Goal: Communication & Community: Answer question/provide support

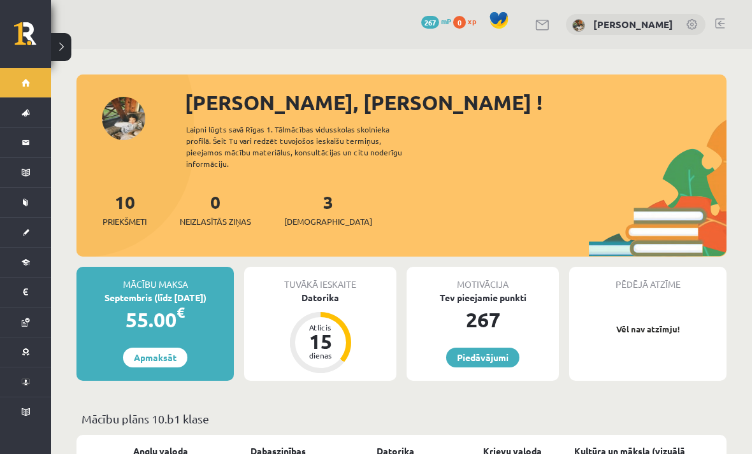
click at [55, 54] on button at bounding box center [61, 47] width 20 height 28
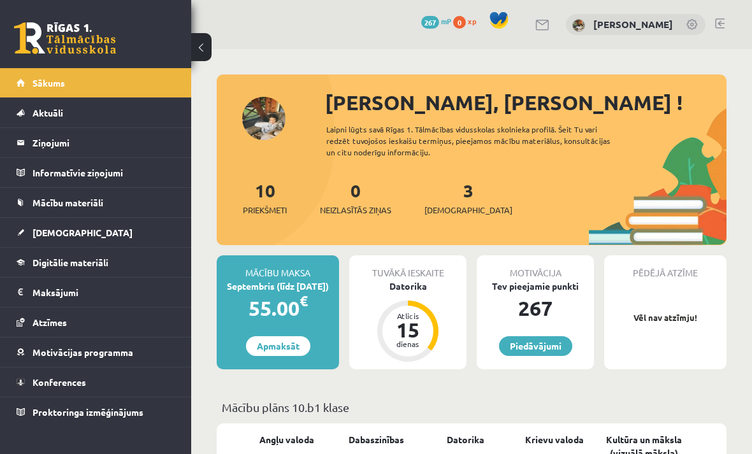
click at [145, 151] on legend "Ziņojumi 0" at bounding box center [103, 142] width 143 height 29
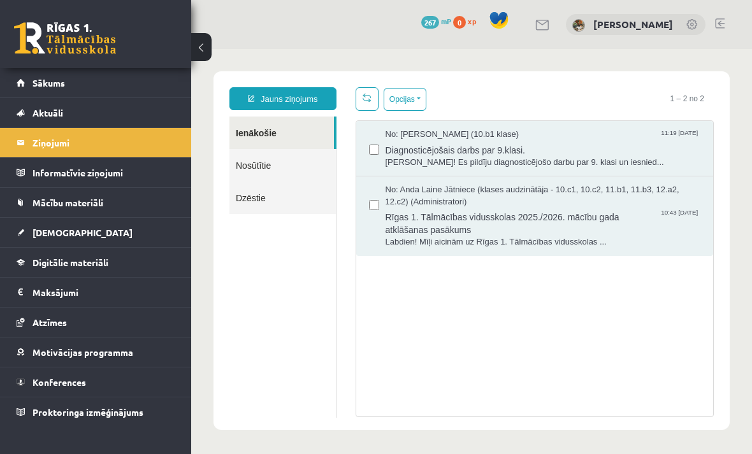
click at [419, 158] on span "[PERSON_NAME]! Es pildīju diagnosticējošo darbu par 9. klasi un iesnied..." at bounding box center [542, 163] width 315 height 12
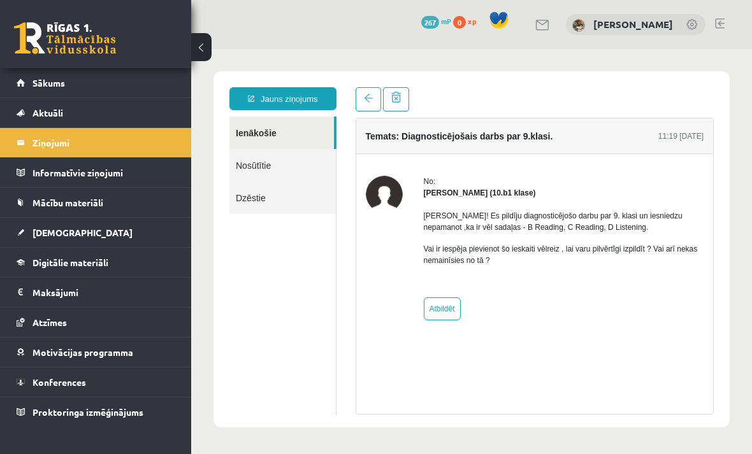
click at [443, 190] on strong "Līva Grosa (10.b1 klase)" at bounding box center [480, 193] width 112 height 9
click at [478, 193] on strong "Līva Grosa (10.b1 klase)" at bounding box center [480, 193] width 112 height 9
click at [149, 89] on link "Sākums" at bounding box center [96, 82] width 159 height 29
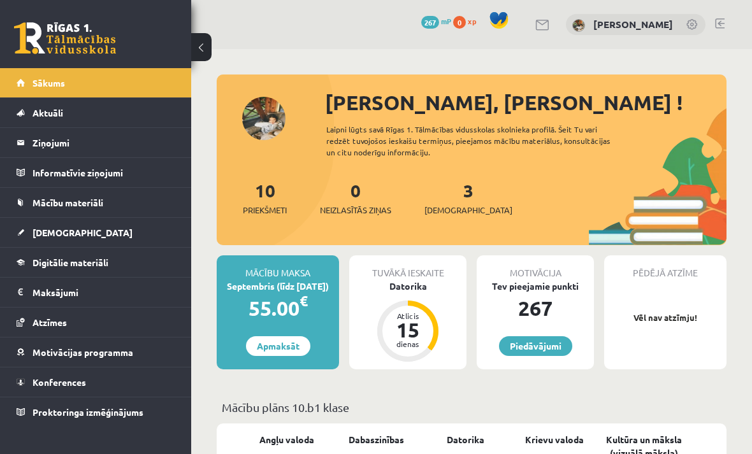
click at [382, 113] on div "[PERSON_NAME], [PERSON_NAME] !" at bounding box center [525, 102] width 401 height 31
click at [266, 111] on div "Sveika, Darja ! Laipni lūgts savā Rīgas 1. Tālmācības vidusskolas skolnieka pro…" at bounding box center [472, 166] width 510 height 158
click at [286, 138] on div "Sveika, Darja ! Laipni lūgts savā Rīgas 1. Tālmācības vidusskolas skolnieka pro…" at bounding box center [472, 166] width 510 height 158
click at [275, 106] on div "Sveika, Darja ! Laipni lūgts savā Rīgas 1. Tālmācības vidusskolas skolnieka pro…" at bounding box center [472, 166] width 510 height 158
click at [269, 113] on div "Sveika, Darja ! Laipni lūgts savā Rīgas 1. Tālmācības vidusskolas skolnieka pro…" at bounding box center [472, 166] width 510 height 158
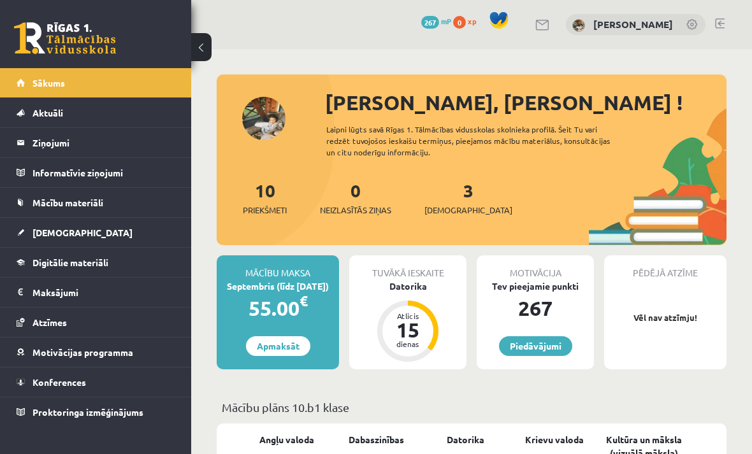
click at [267, 111] on div "Sveika, Darja ! Laipni lūgts savā Rīgas 1. Tālmācības vidusskolas skolnieka pro…" at bounding box center [472, 166] width 510 height 158
click at [281, 122] on div "Sveika, Darja ! Laipni lūgts savā Rīgas 1. Tālmācības vidusskolas skolnieka pro…" at bounding box center [472, 166] width 510 height 158
click at [380, 99] on div "[PERSON_NAME], [PERSON_NAME] !" at bounding box center [525, 102] width 401 height 31
click at [274, 117] on div "Sveika, Darja ! Laipni lūgts savā Rīgas 1. Tālmācības vidusskolas skolnieka pro…" at bounding box center [472, 166] width 510 height 158
click at [382, 99] on div "[PERSON_NAME], [PERSON_NAME] !" at bounding box center [525, 102] width 401 height 31
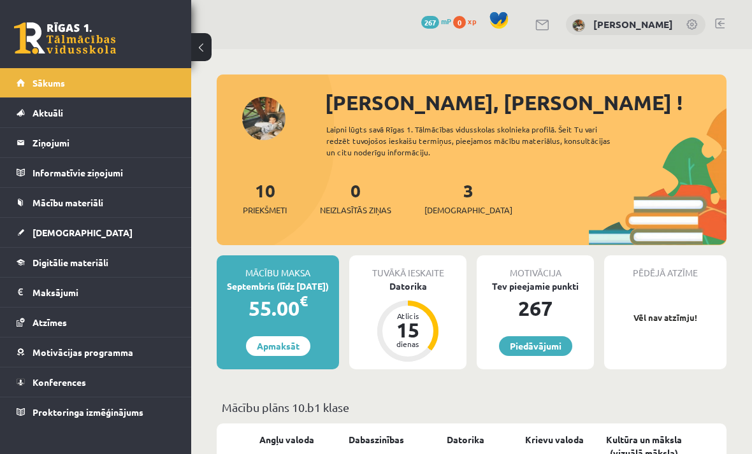
click at [572, 25] on img at bounding box center [578, 25] width 13 height 13
click at [619, 24] on link "[PERSON_NAME]" at bounding box center [633, 24] width 80 height 13
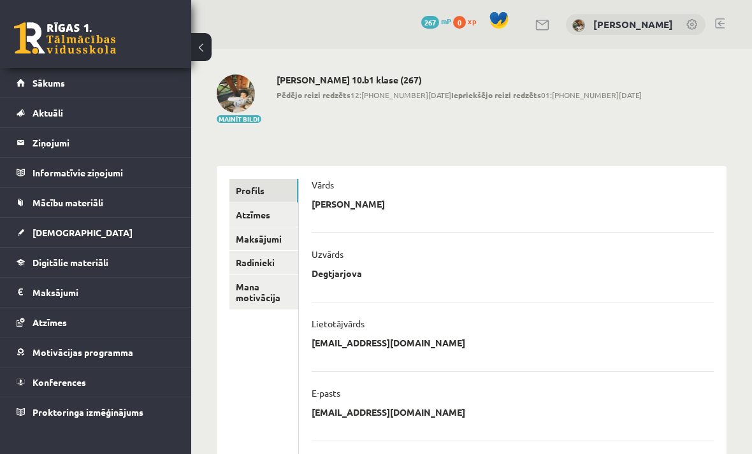
click at [238, 91] on img at bounding box center [236, 94] width 38 height 38
click at [398, 76] on h2 "Darja Degtjarjova 10.b1 klase (267)" at bounding box center [458, 80] width 365 height 11
click at [113, 82] on link "Sākums" at bounding box center [96, 82] width 159 height 29
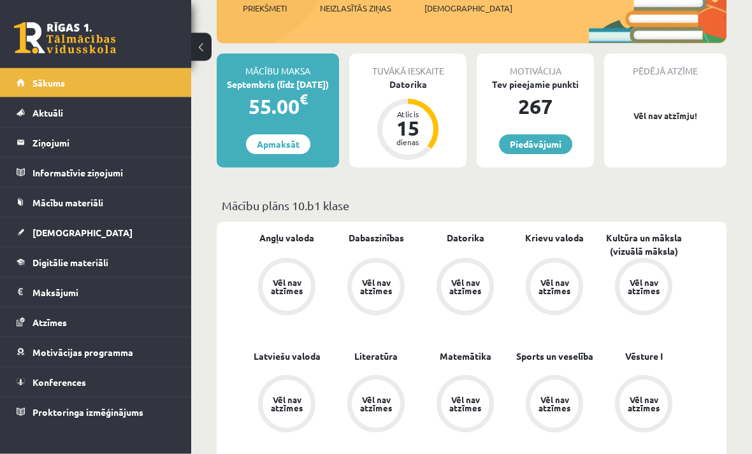
scroll to position [203, 0]
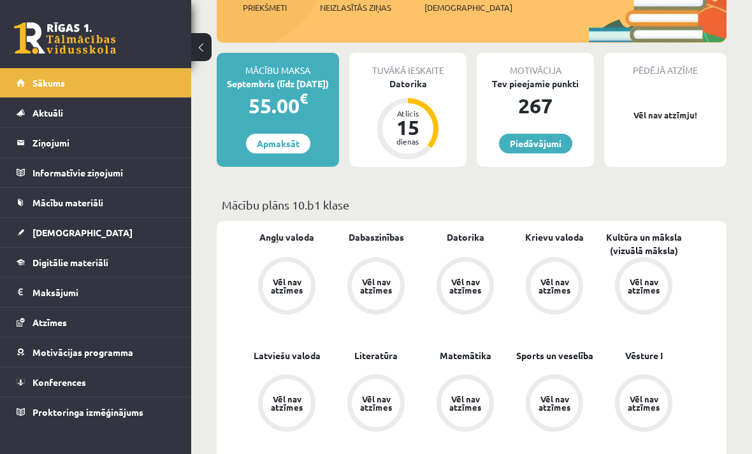
click at [126, 147] on legend "Ziņojumi 0" at bounding box center [103, 142] width 143 height 29
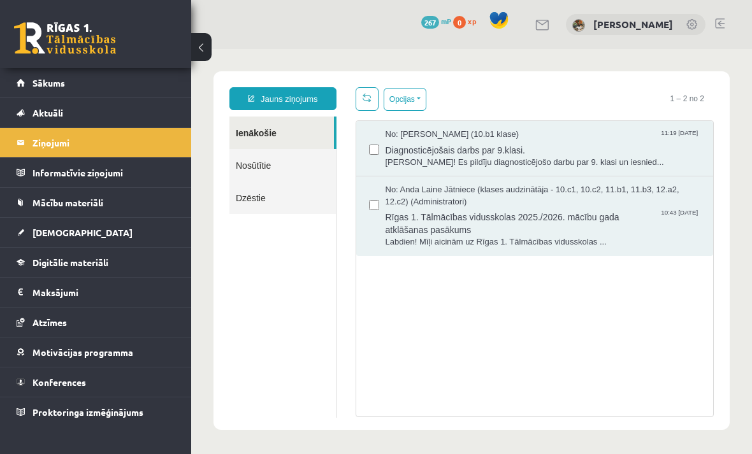
click at [475, 163] on span "[PERSON_NAME]! Es pildīju diagnosticējošo darbu par 9. klasi un iesnied..." at bounding box center [542, 163] width 315 height 12
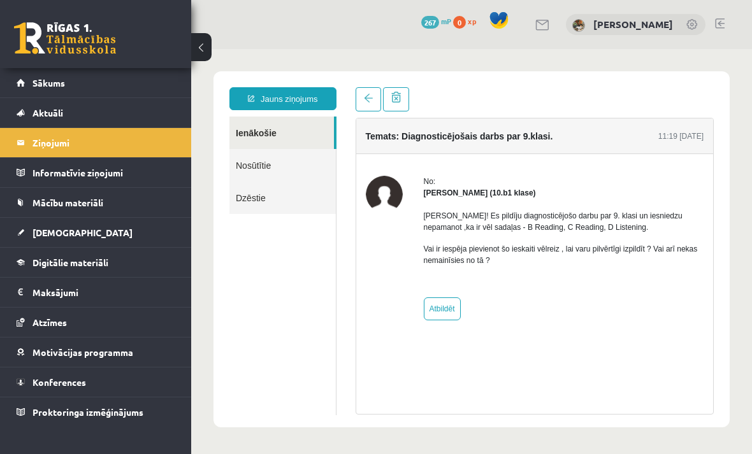
click at [361, 88] on link at bounding box center [367, 99] width 25 height 24
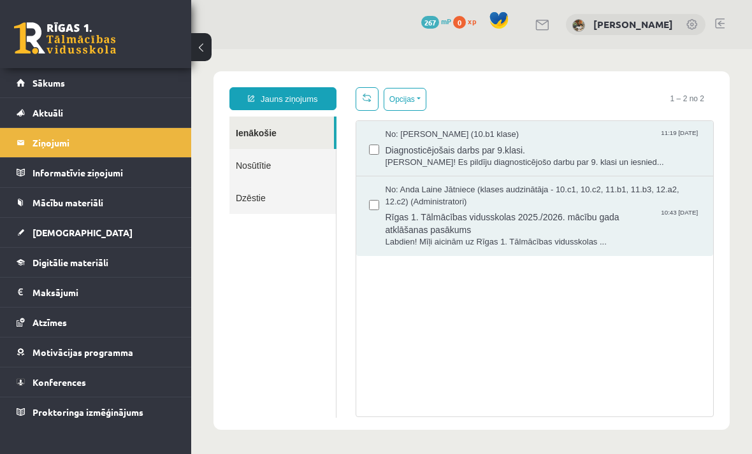
click at [488, 145] on span "Diagnosticējošais darbs par 9.klasi." at bounding box center [542, 149] width 315 height 16
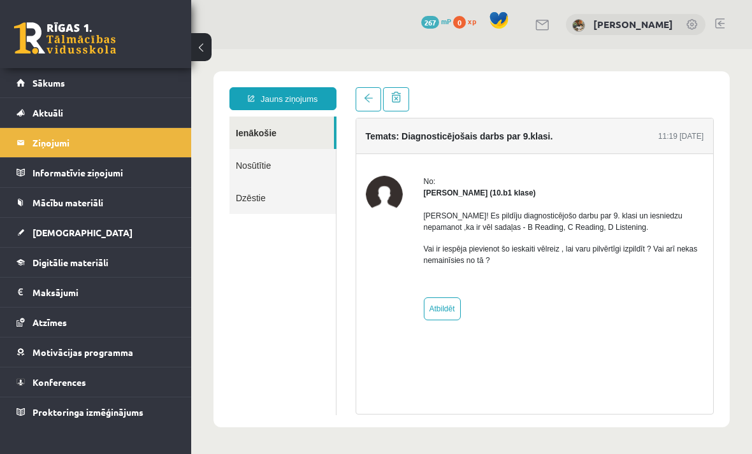
click at [138, 94] on link "Sākums" at bounding box center [96, 82] width 159 height 29
